Goal: Communication & Community: Ask a question

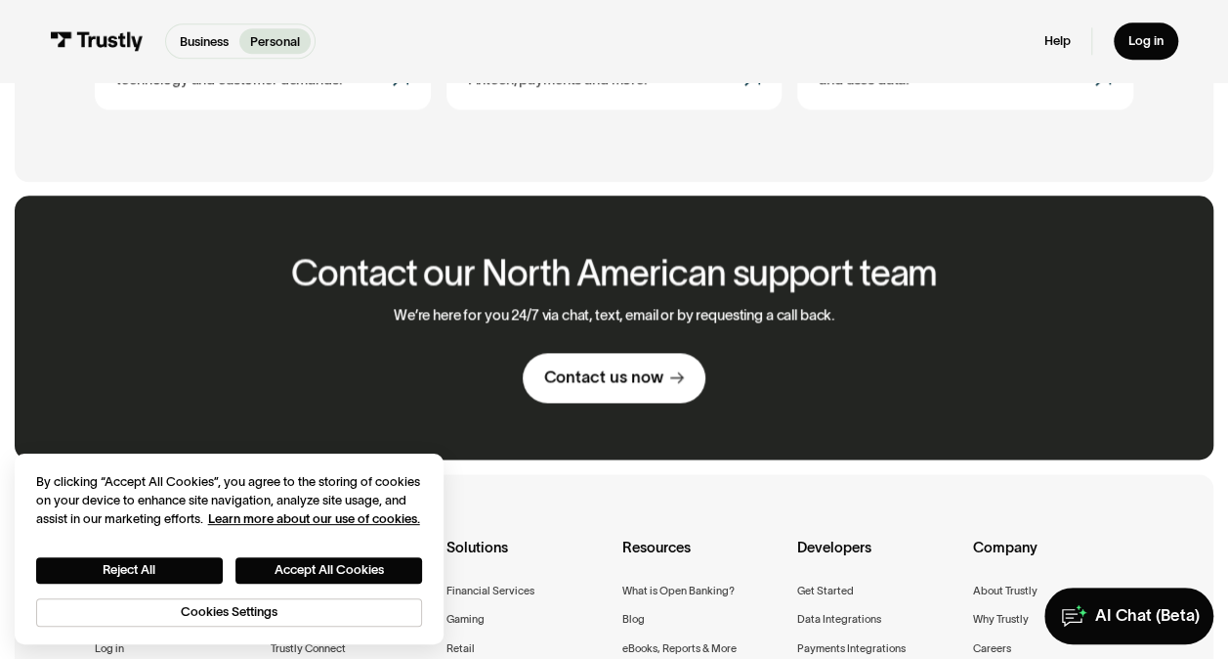
scroll to position [1049, 0]
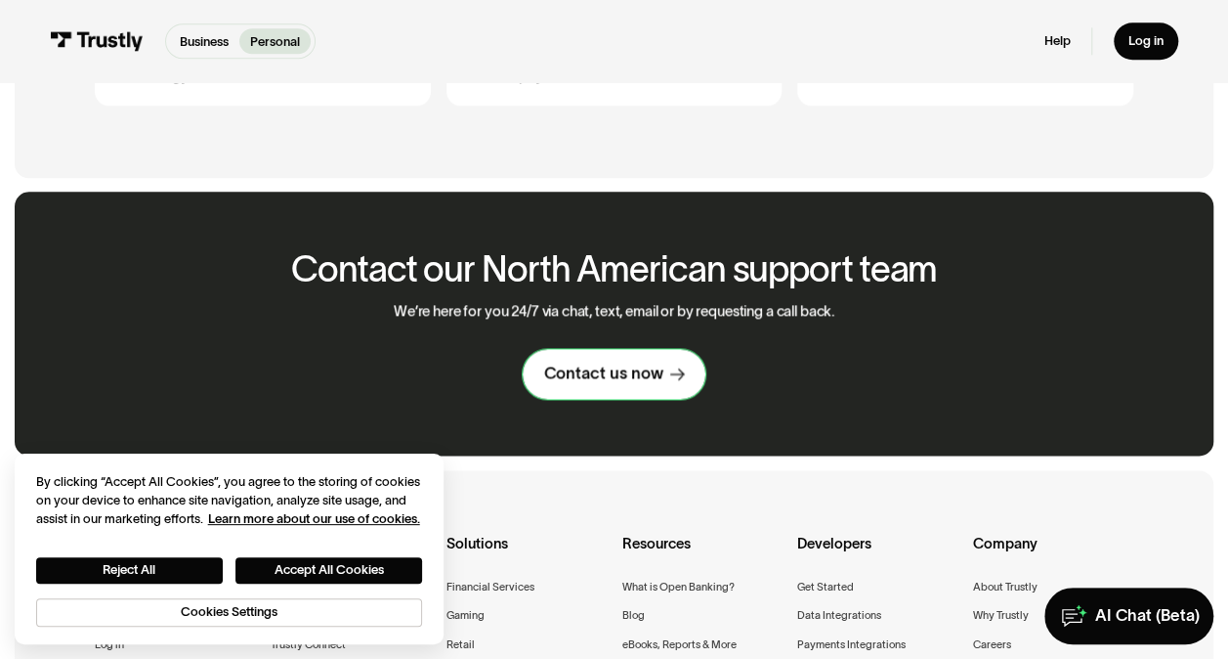
click at [636, 383] on div "Contact us now" at bounding box center [603, 373] width 119 height 21
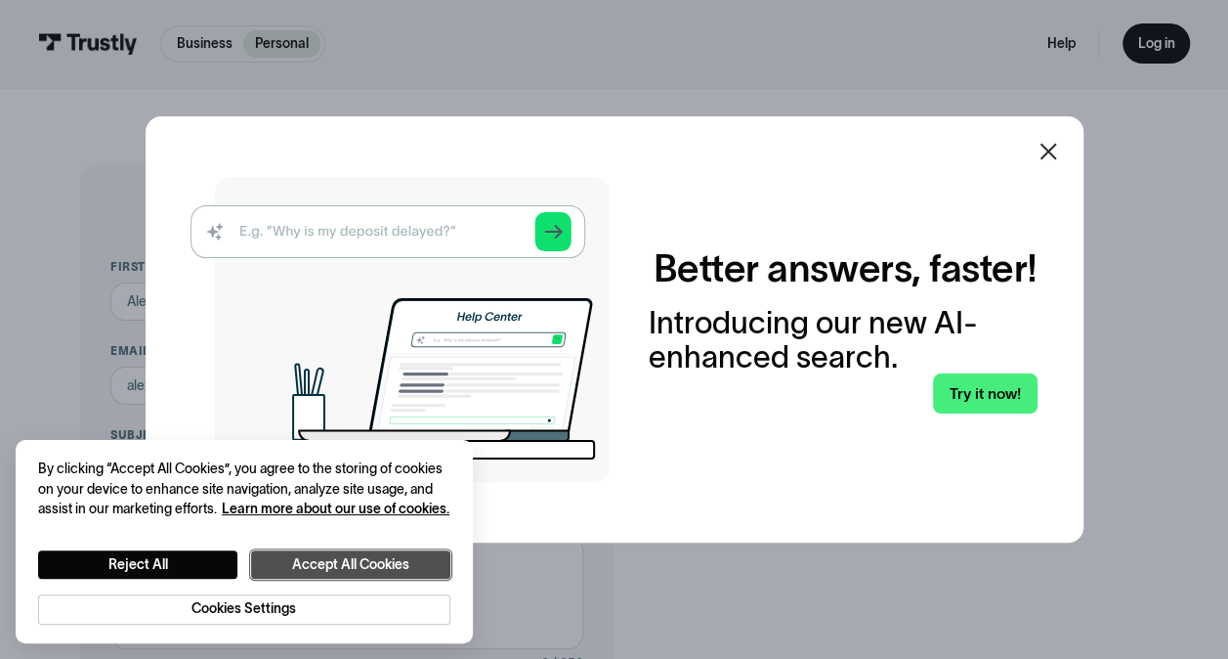
click at [338, 560] on button "Accept All Cookies" at bounding box center [350, 564] width 199 height 28
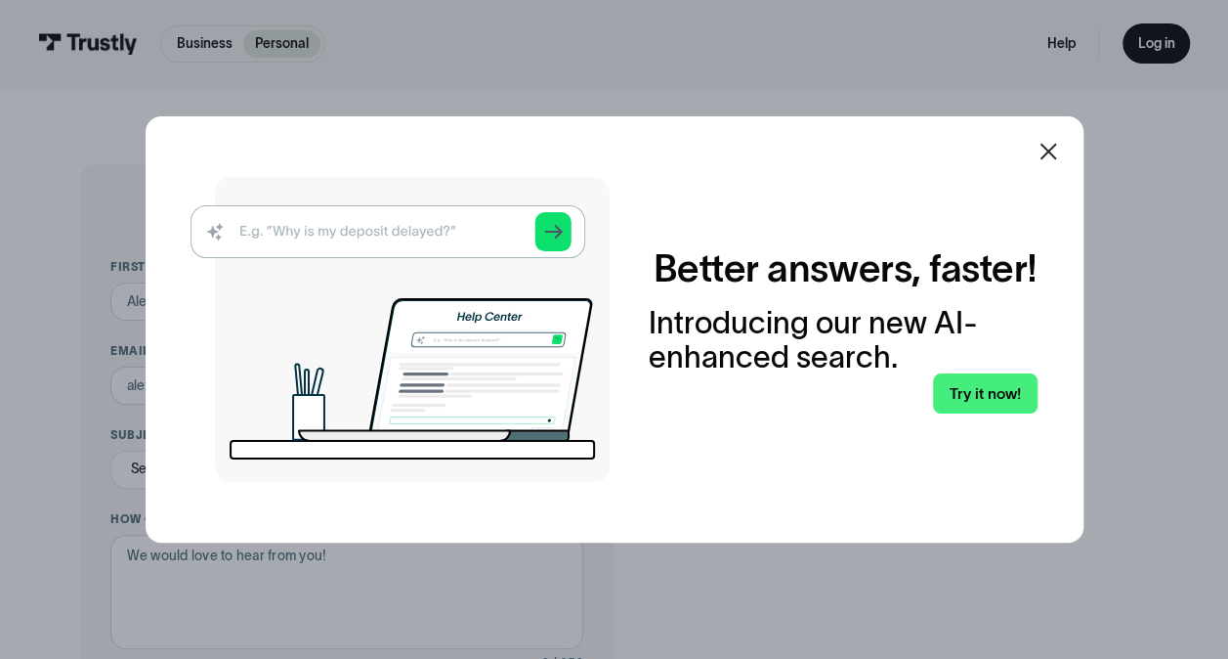
click at [405, 221] on img at bounding box center [400, 329] width 419 height 305
click at [341, 235] on img at bounding box center [400, 329] width 419 height 305
click at [1018, 389] on link "Try it now!" at bounding box center [985, 393] width 104 height 40
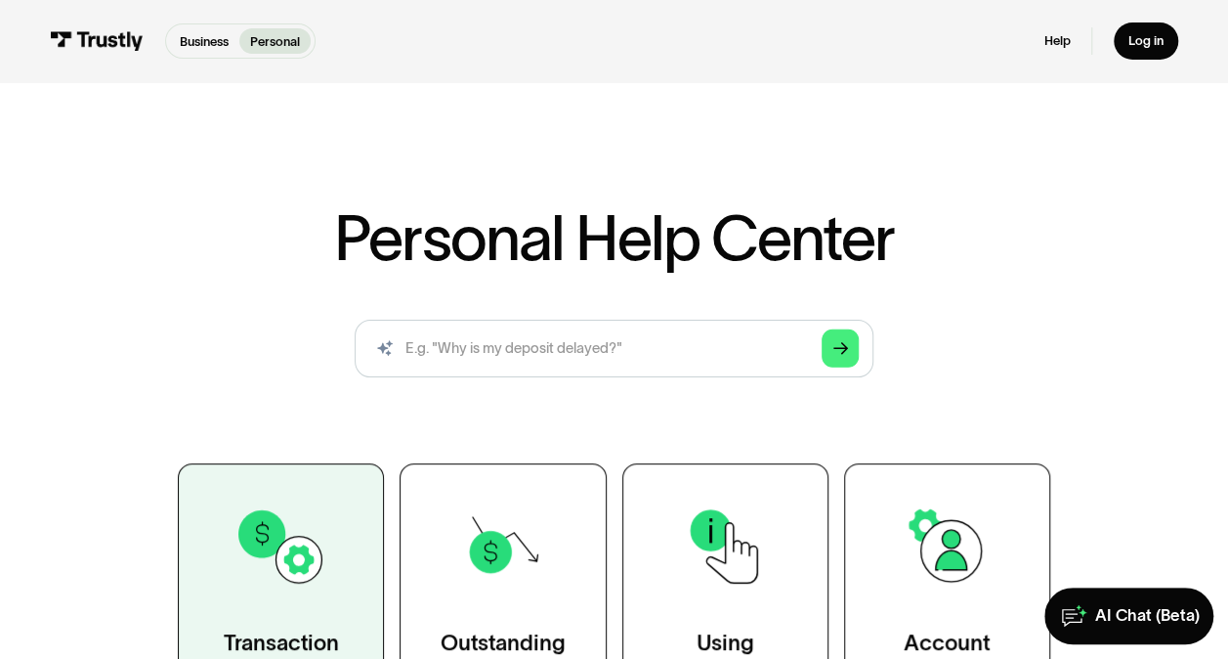
click at [285, 575] on img at bounding box center [281, 545] width 93 height 93
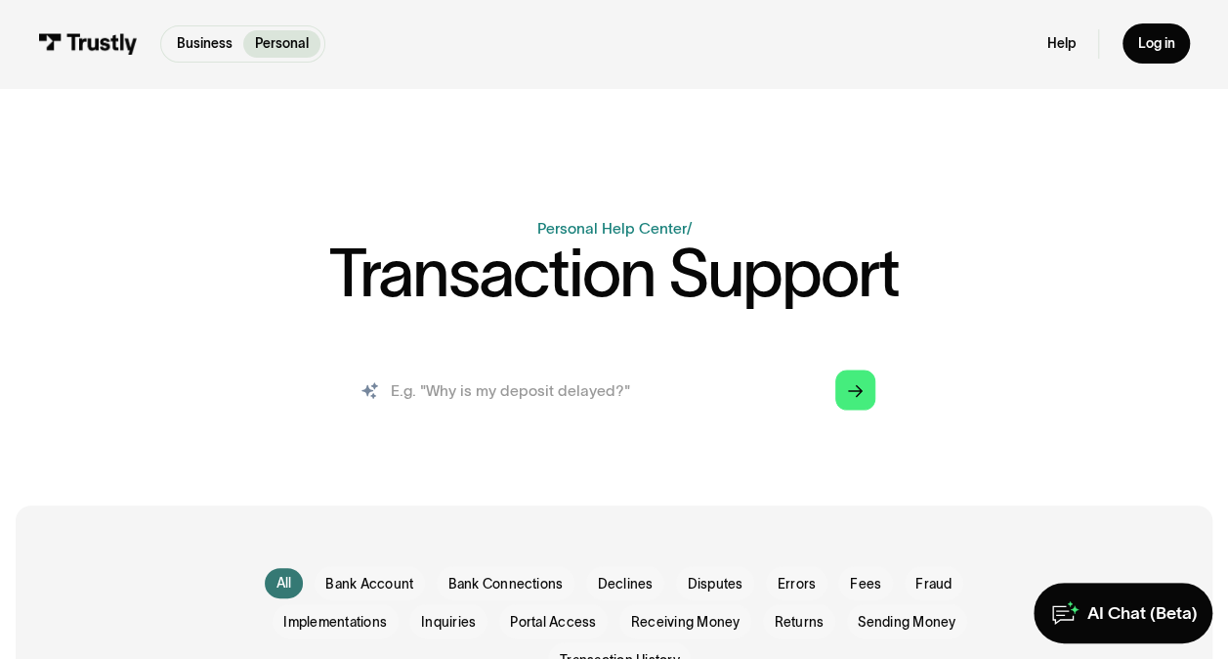
click at [575, 391] on input "search" at bounding box center [613, 390] width 553 height 61
type input "r"
type input "unknown transfer charge"
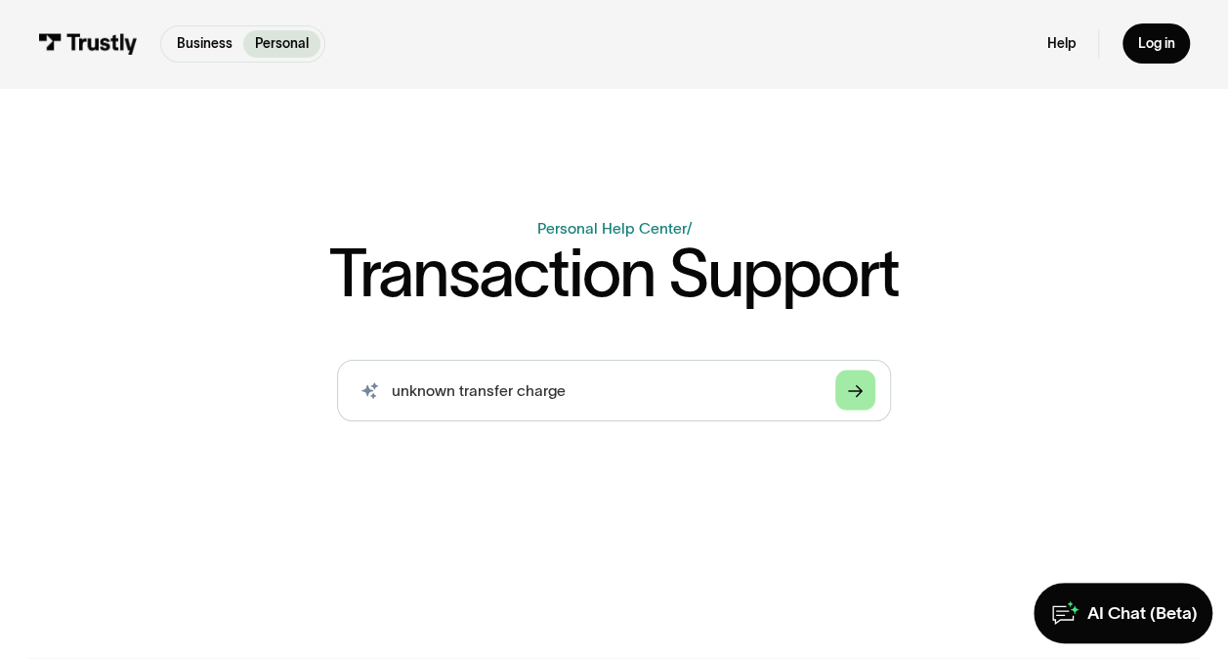
click at [857, 393] on icon "Arrow Right" at bounding box center [856, 391] width 16 height 16
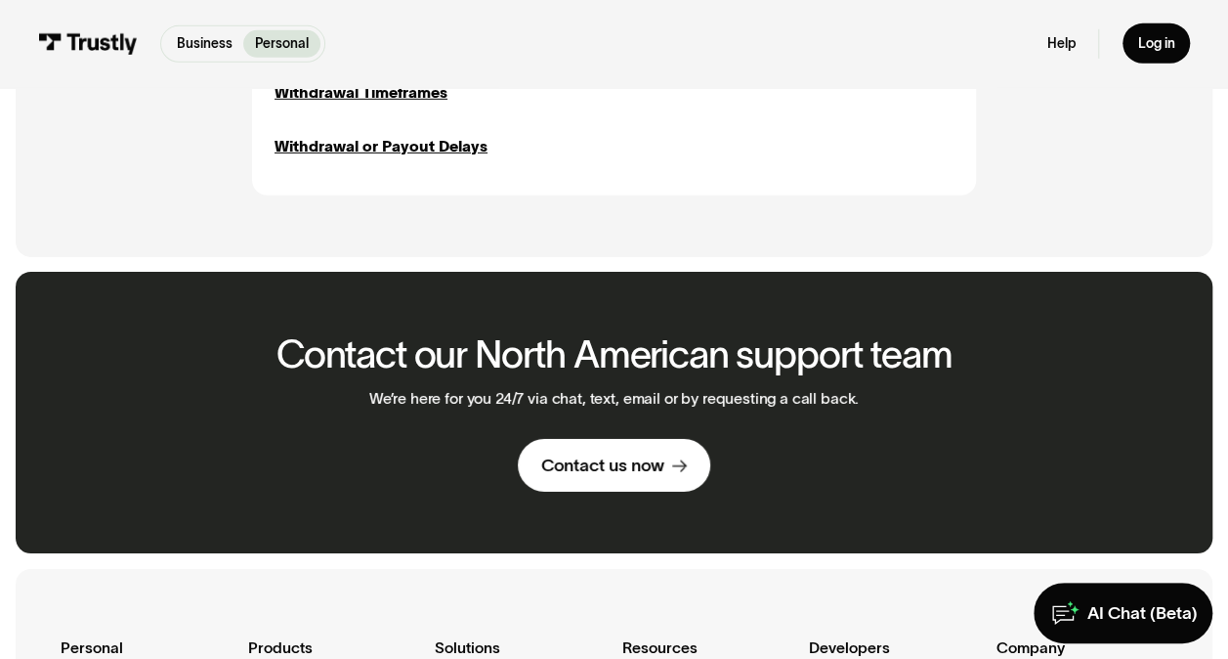
scroll to position [3010, 0]
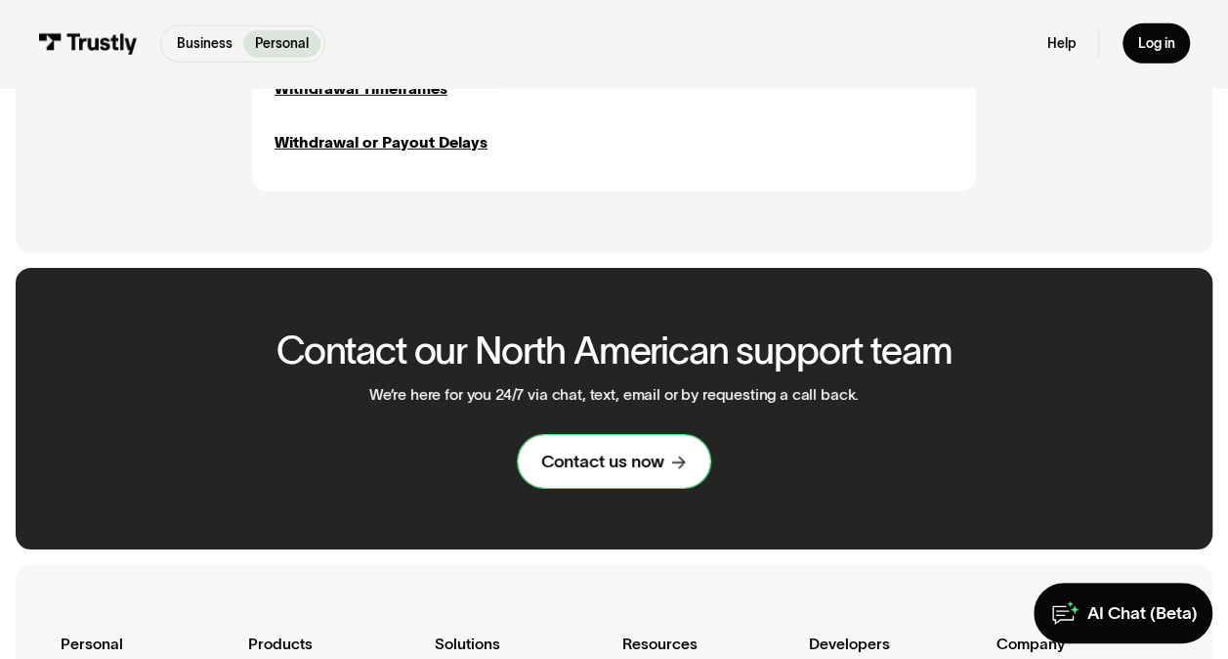
click at [621, 467] on div "Contact us now" at bounding box center [602, 461] width 123 height 22
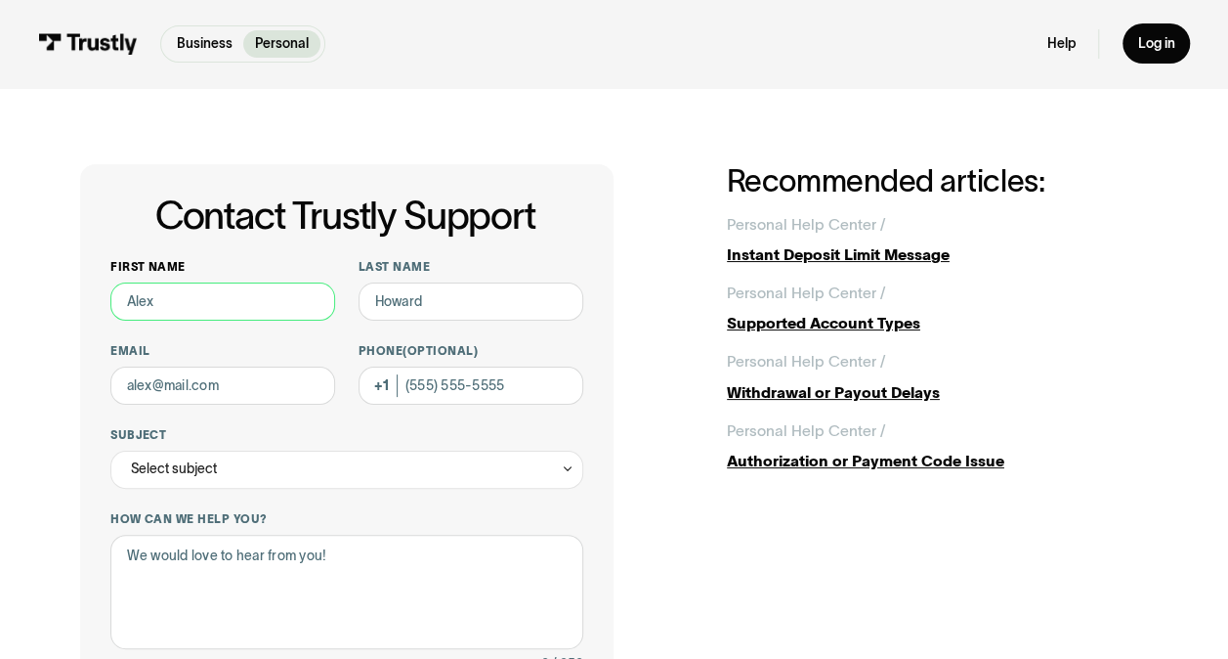
click at [228, 303] on input "First name" at bounding box center [222, 301] width 225 height 38
type input "[PERSON_NAME]"
type input "Pinto"
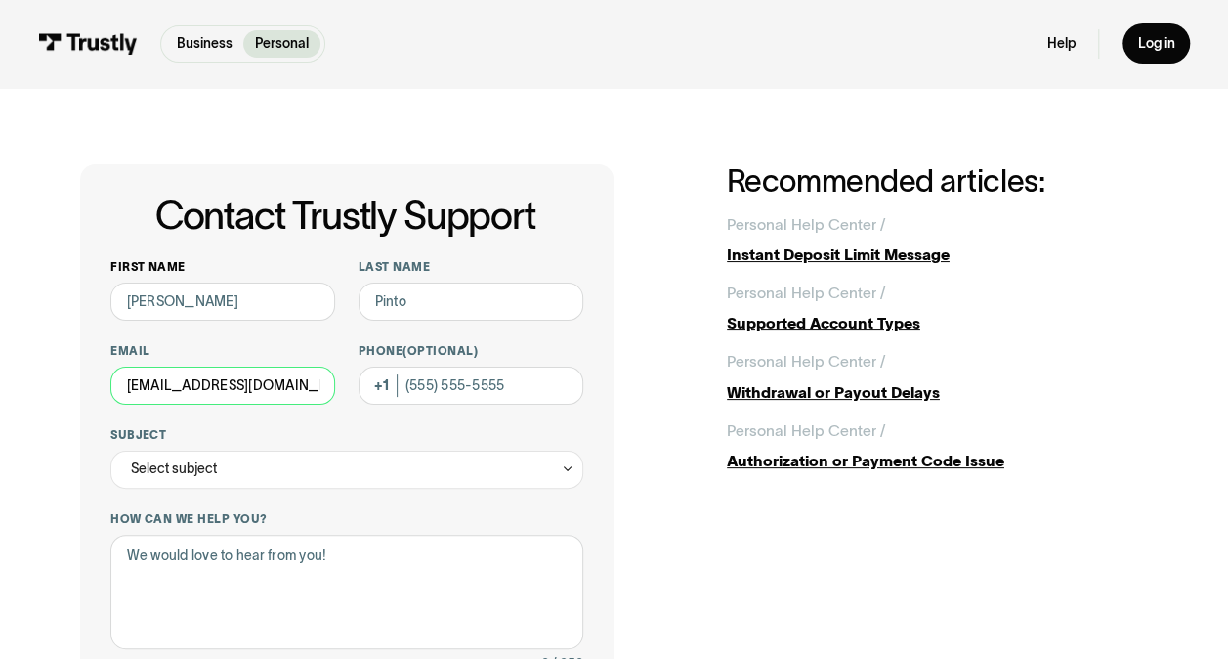
type input "[EMAIL_ADDRESS][DOMAIN_NAME]"
click at [235, 460] on div "Select subject" at bounding box center [346, 469] width 473 height 38
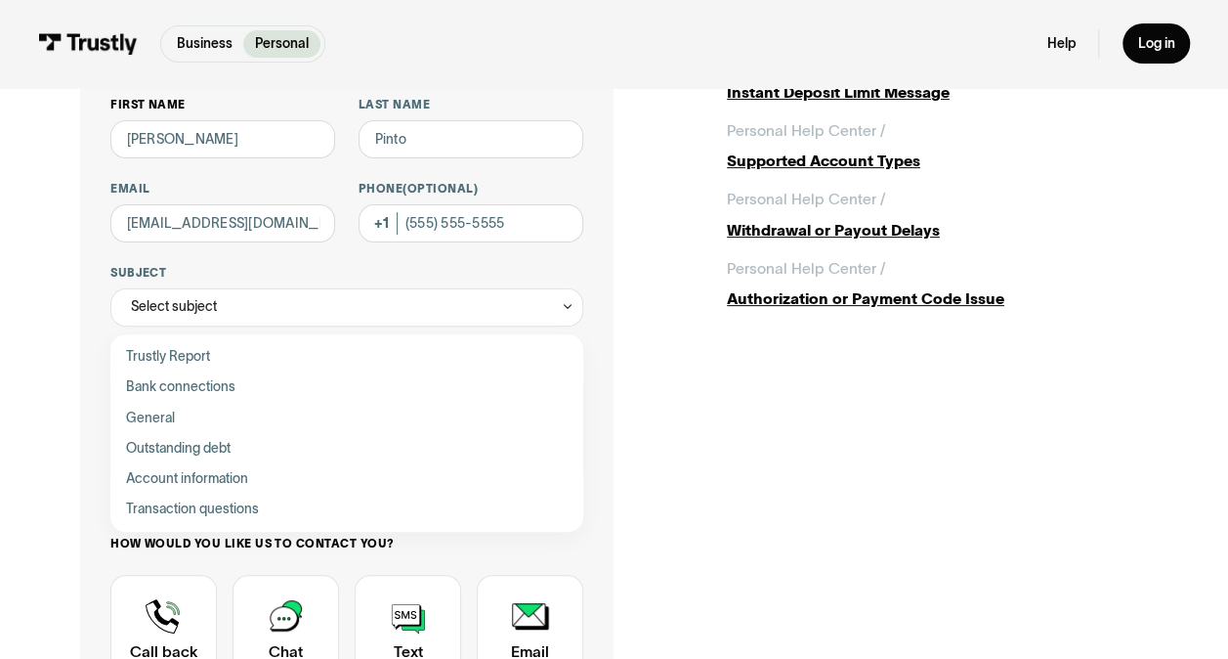
scroll to position [164, 0]
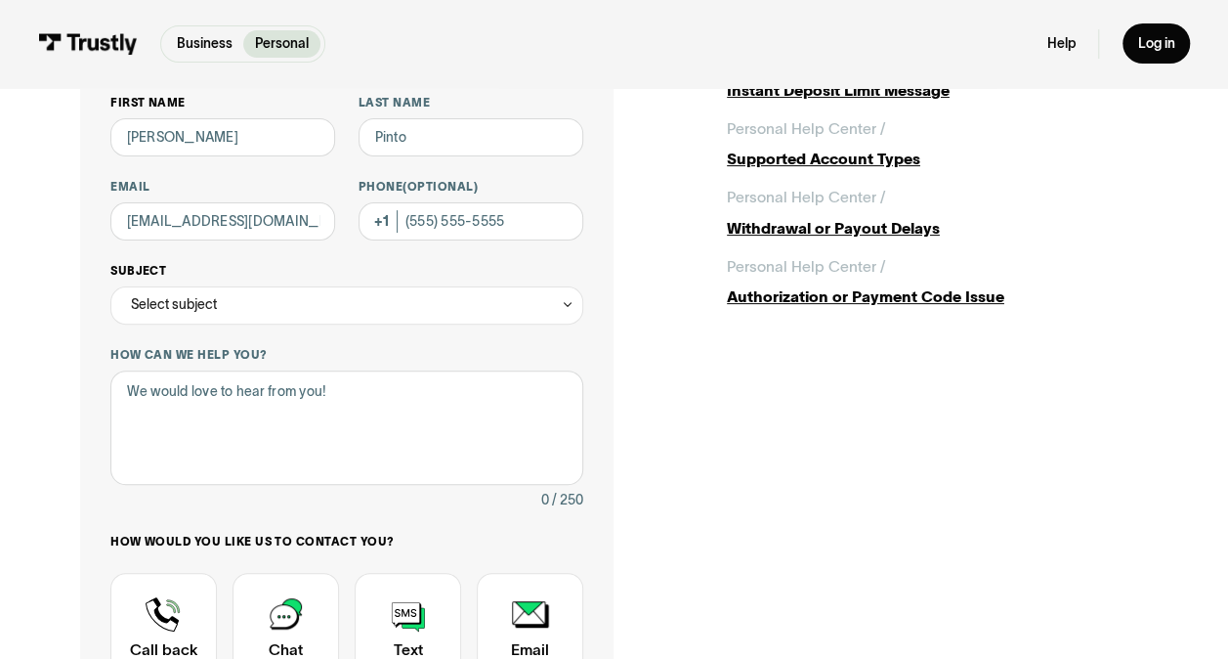
click at [295, 311] on div "Select subject" at bounding box center [346, 305] width 473 height 38
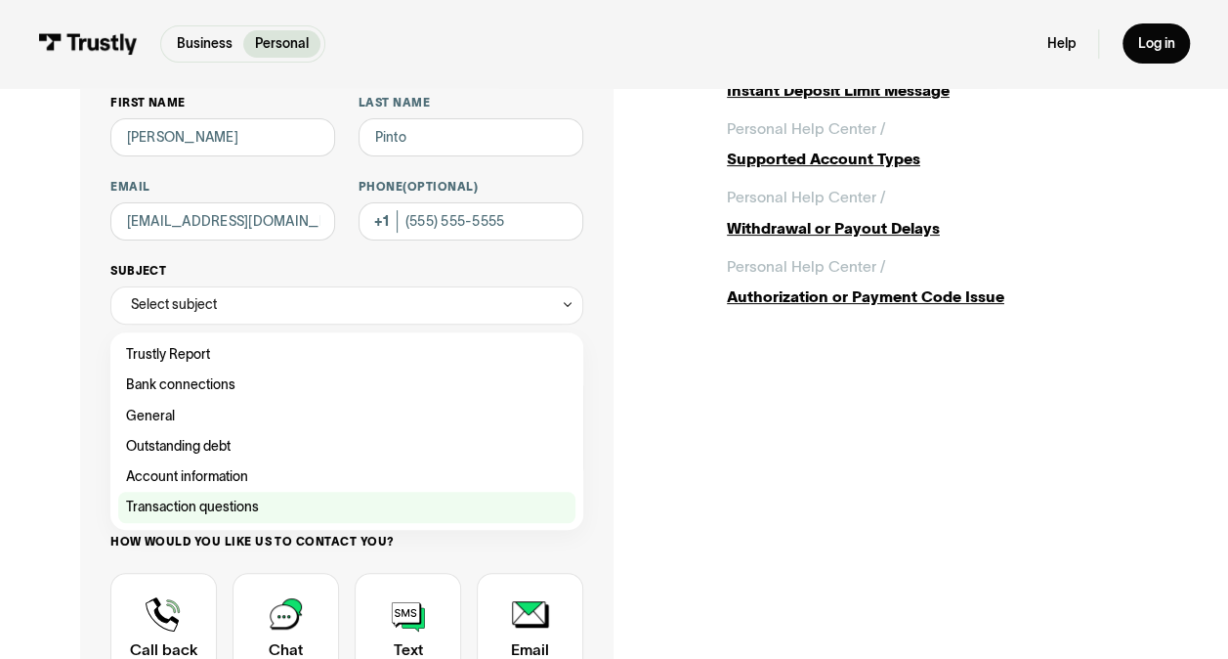
click at [223, 502] on div "Contact Trustly Support" at bounding box center [347, 506] width 458 height 30
type input "**********"
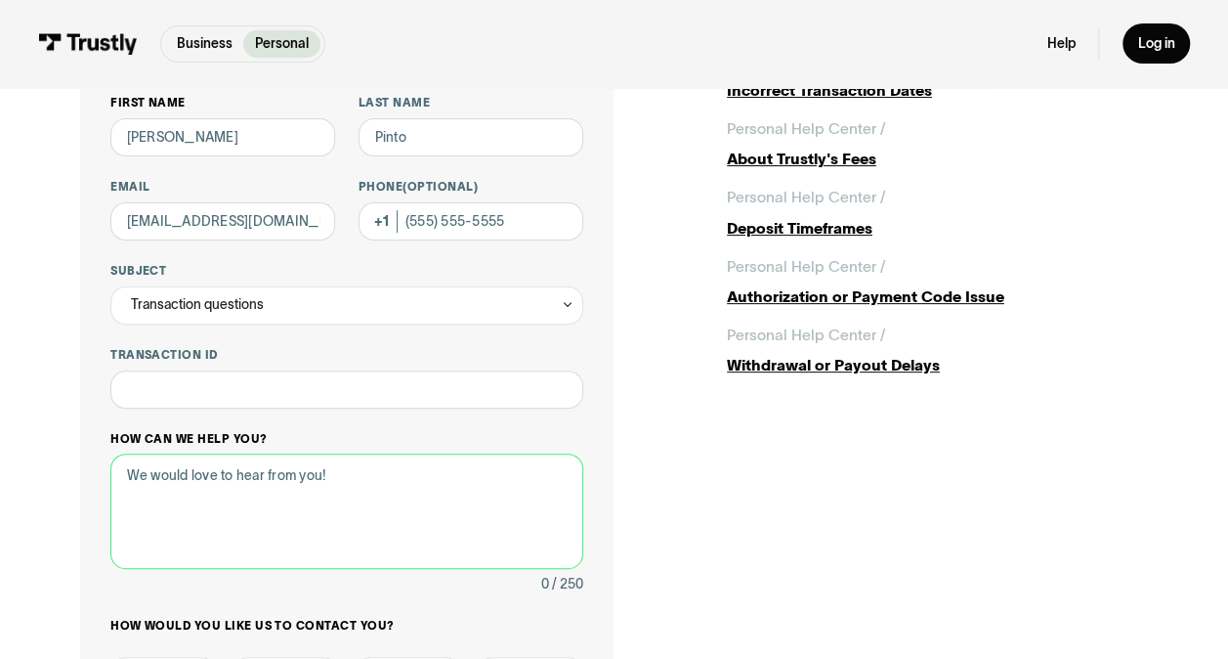
click at [139, 480] on textarea "How can we help you?" at bounding box center [346, 510] width 473 height 114
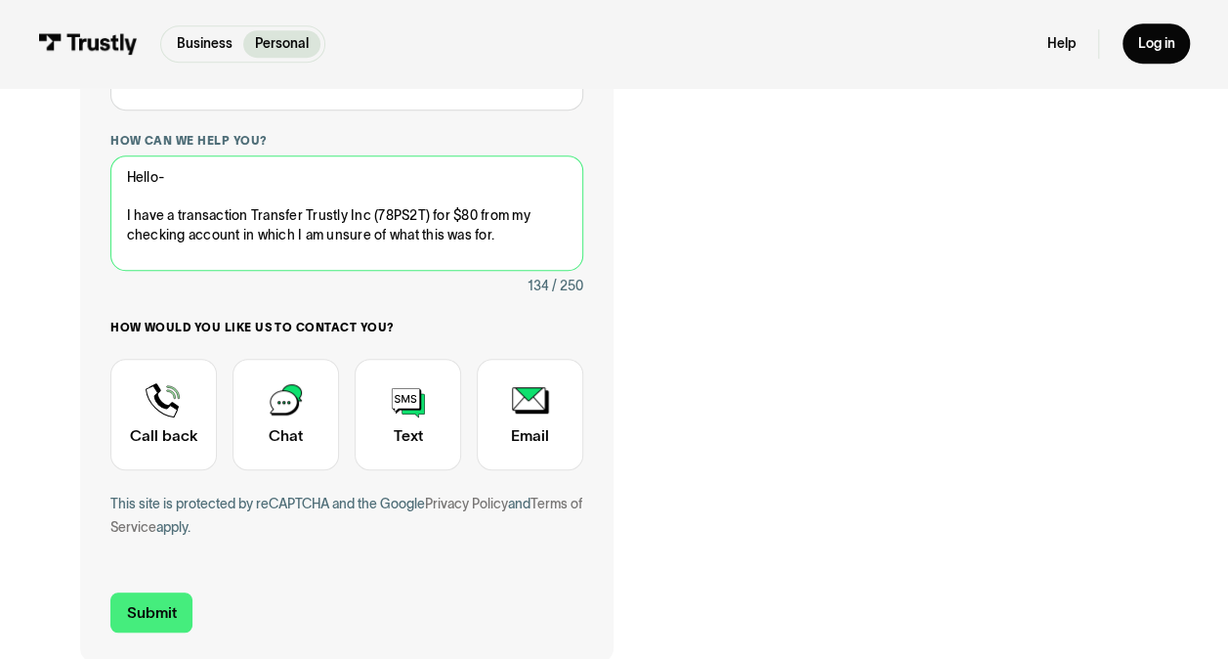
scroll to position [464, 0]
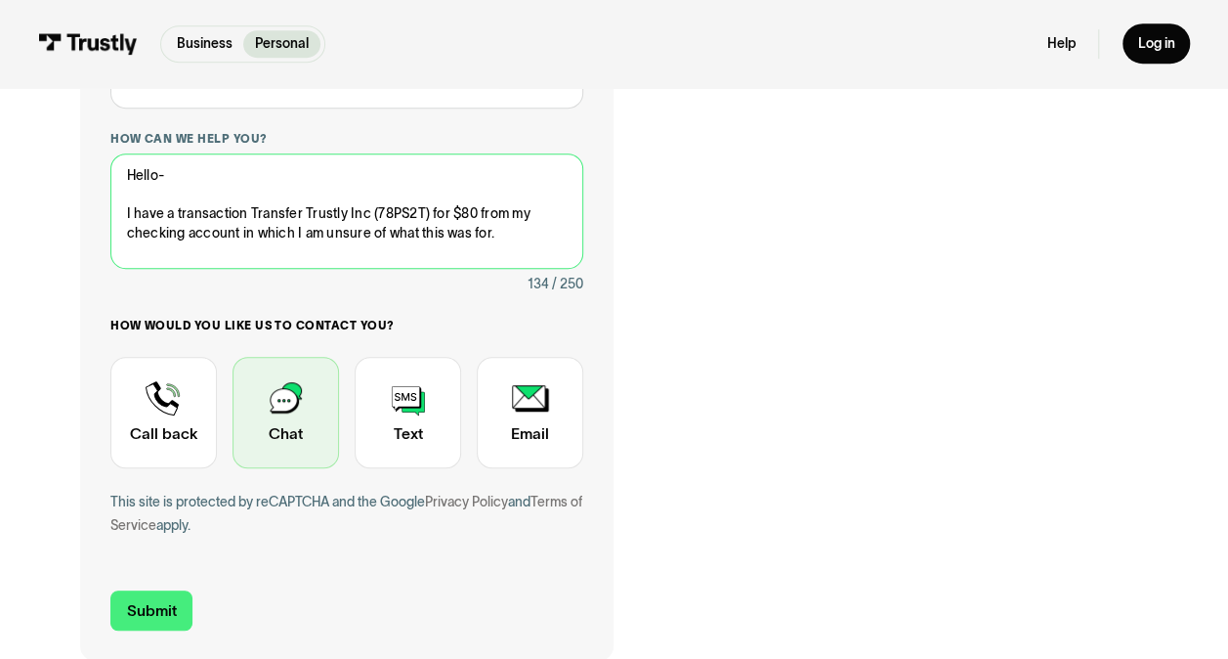
type textarea "Hello- I have a transaction Transfer Trustly Inc (78PS2T) for $80 from my check…"
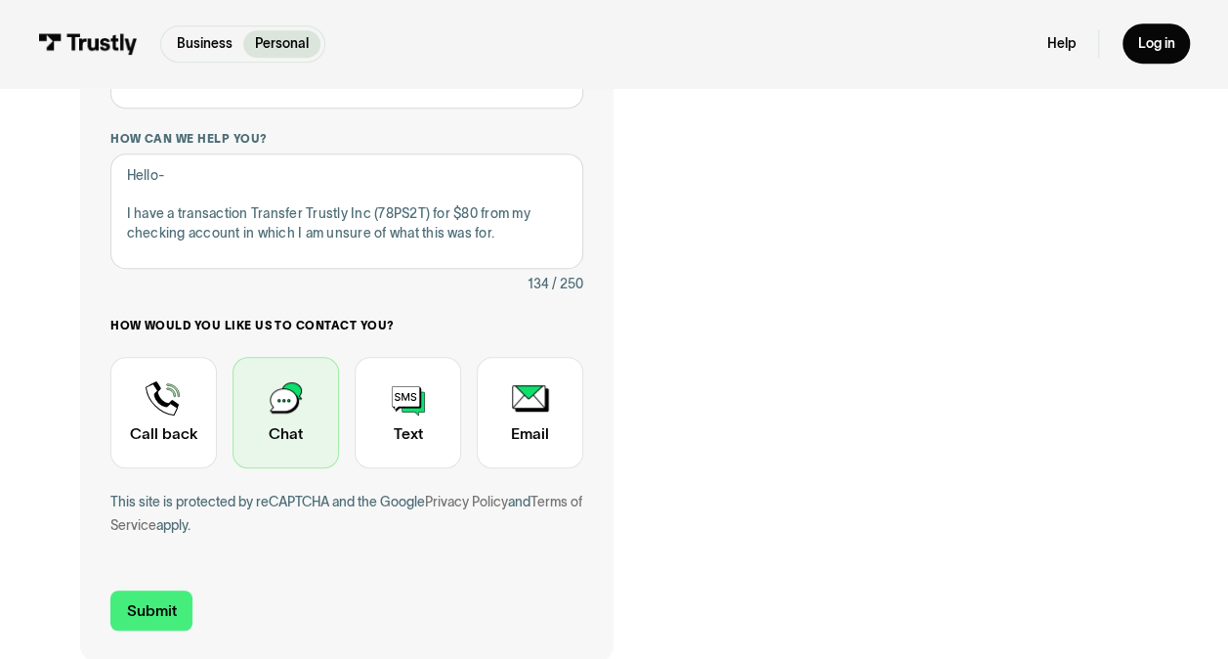
click at [320, 396] on div "Contact Trustly Support" at bounding box center [286, 412] width 107 height 111
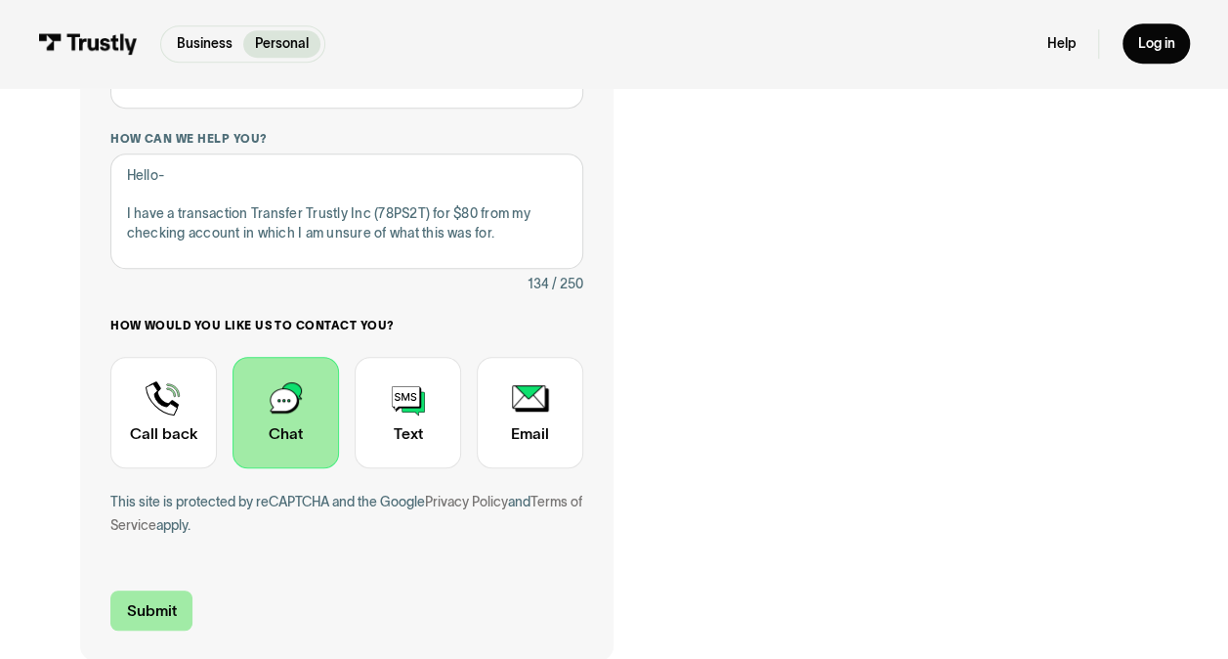
click at [155, 612] on input "Submit" at bounding box center [151, 610] width 82 height 40
